Goal: Information Seeking & Learning: Learn about a topic

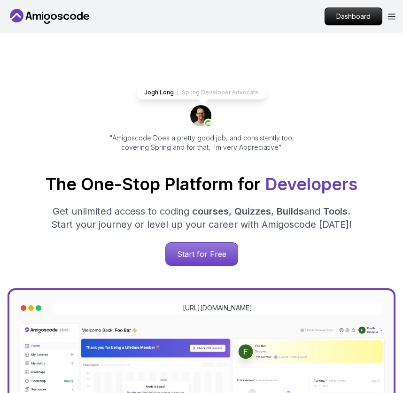
click at [386, 16] on div "Dashboard" at bounding box center [359, 17] width 71 height 18
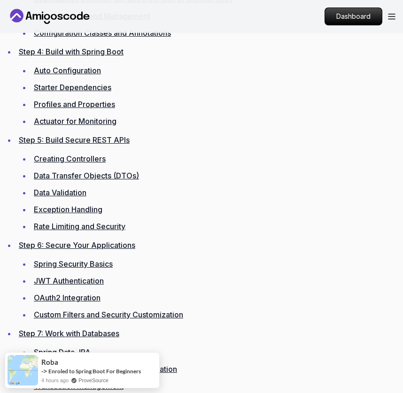
scroll to position [1835, 0]
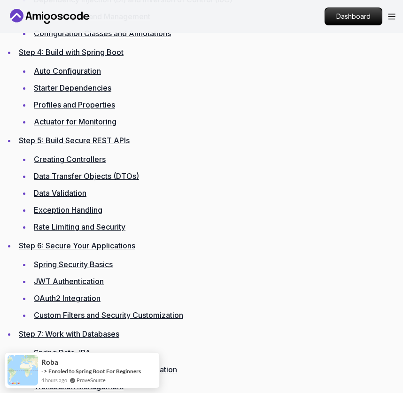
click at [51, 336] on link "Step 7: Work with Databases" at bounding box center [69, 333] width 100 height 9
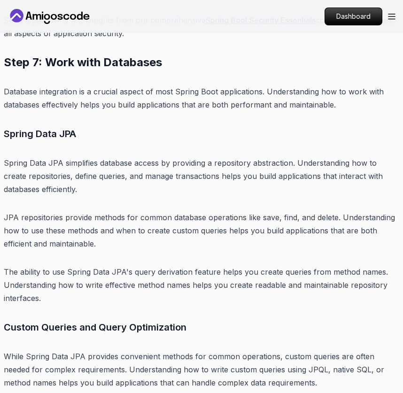
scroll to position [7958, 0]
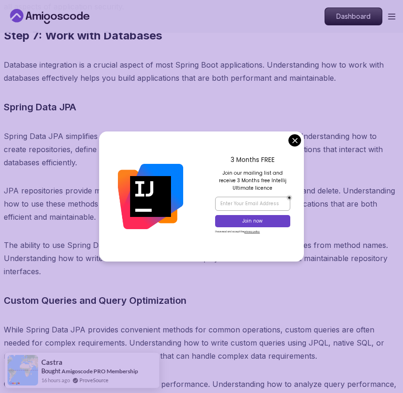
click at [216, 100] on h3 "Spring Data JPA" at bounding box center [201, 107] width 395 height 15
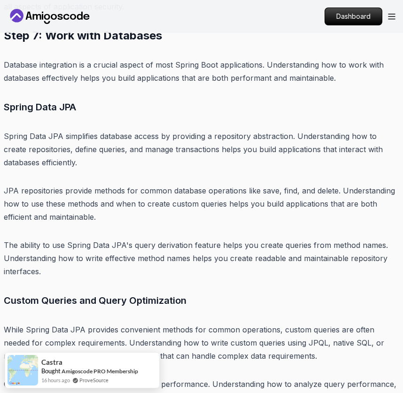
click at [68, 136] on p "Spring Data JPA simplifies database access by providing a repository abstractio…" at bounding box center [201, 149] width 395 height 39
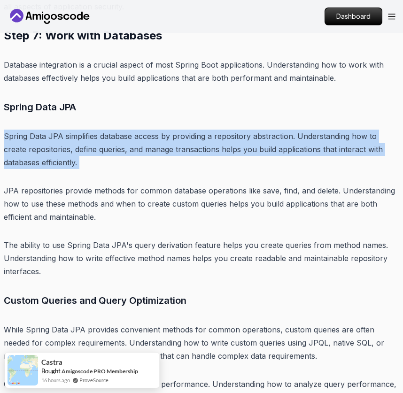
click at [68, 136] on p "Spring Data JPA simplifies database access by providing a repository abstractio…" at bounding box center [201, 149] width 395 height 39
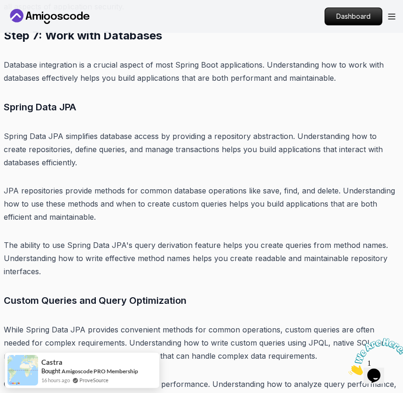
click at [393, 338] on div at bounding box center [373, 356] width 51 height 37
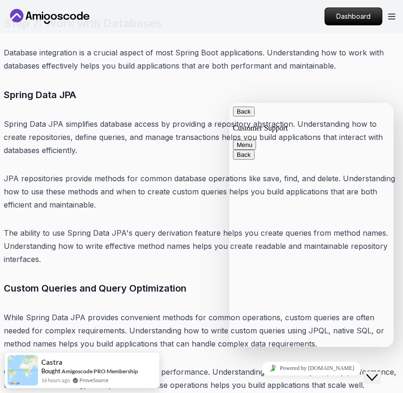
scroll to position [7971, 0]
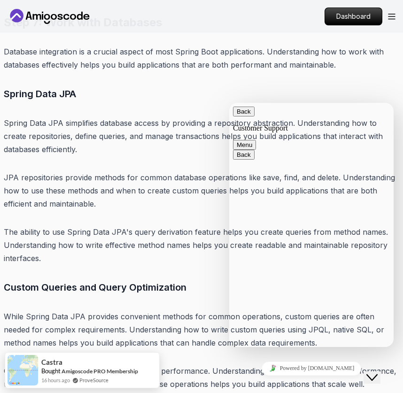
click at [376, 377] on button "Close Chat This icon closes the chat window." at bounding box center [371, 377] width 17 height 12
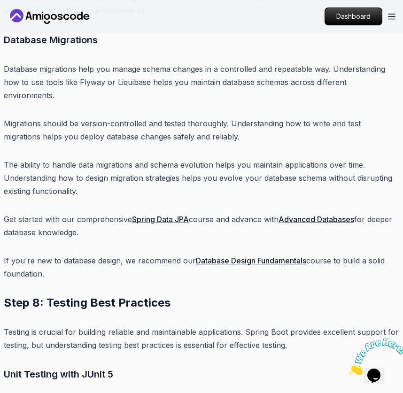
scroll to position [8750, 0]
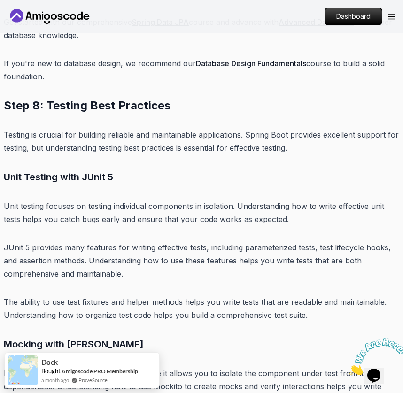
click at [394, 367] on p "Mocking is essential for unit testing because it allows you to isolate the comp…" at bounding box center [201, 386] width 395 height 39
click at [348, 369] on icon "Close" at bounding box center [348, 373] width 0 height 8
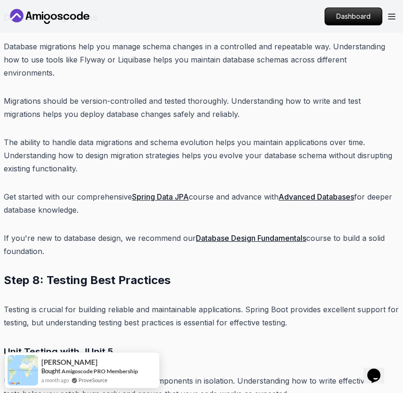
scroll to position [9092, 0]
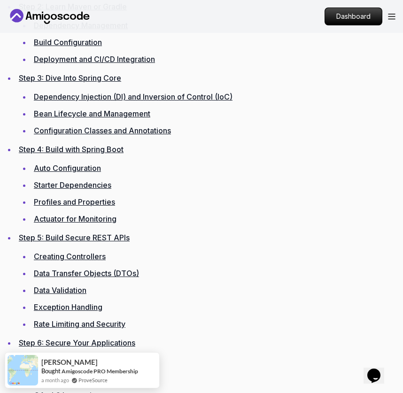
scroll to position [1744, 0]
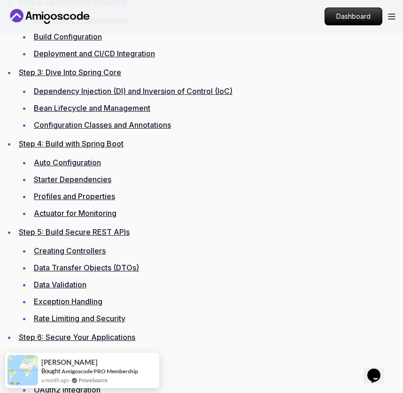
click at [68, 315] on link "Rate Limiting and Security" at bounding box center [80, 318] width 92 height 9
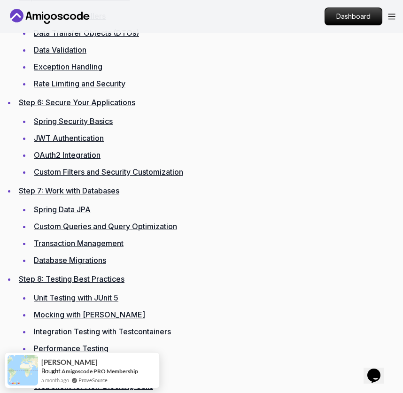
scroll to position [1979, 0]
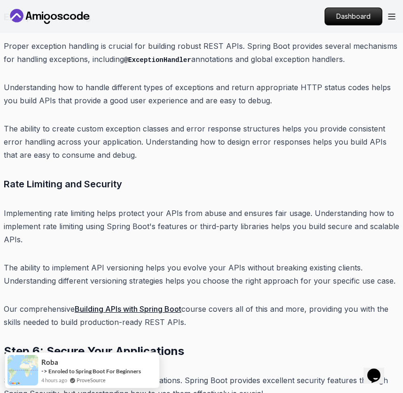
scroll to position [6919, 0]
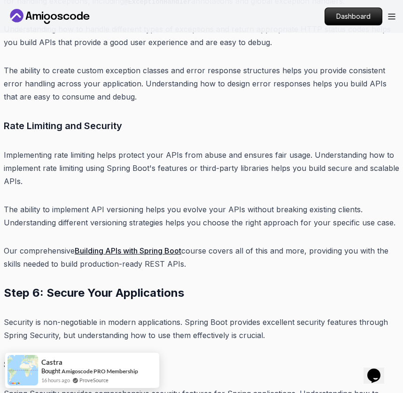
click at [346, 148] on p "Implementing rate limiting helps protect your APIs from abuse and ensures fair …" at bounding box center [201, 167] width 395 height 39
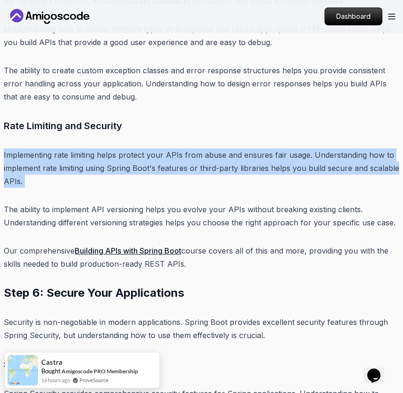
click at [346, 148] on p "Implementing rate limiting helps protect your APIs from abuse and ensures fair …" at bounding box center [201, 167] width 395 height 39
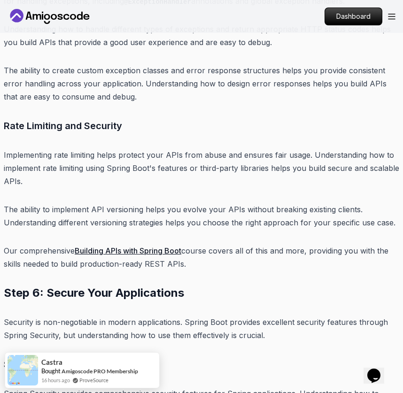
click at [295, 203] on p "The ability to implement API versioning helps you evolve your APIs without brea…" at bounding box center [201, 216] width 395 height 26
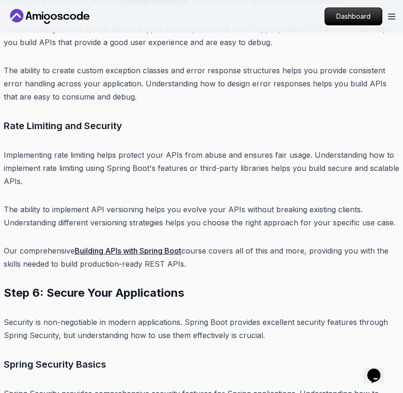
click at [137, 246] on link "Building APIs with Spring Boot" at bounding box center [128, 250] width 107 height 9
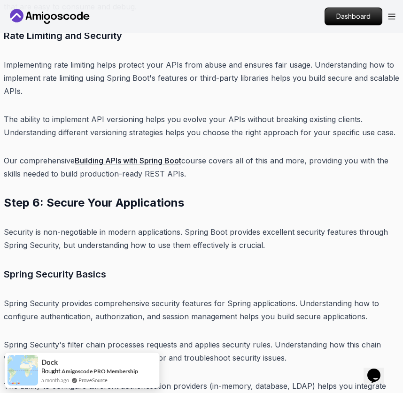
scroll to position [7120, 0]
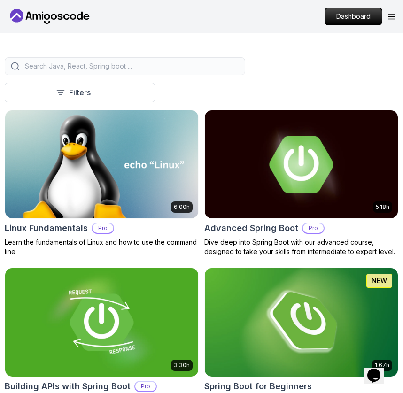
scroll to position [217, 0]
